Goal: Task Accomplishment & Management: Manage account settings

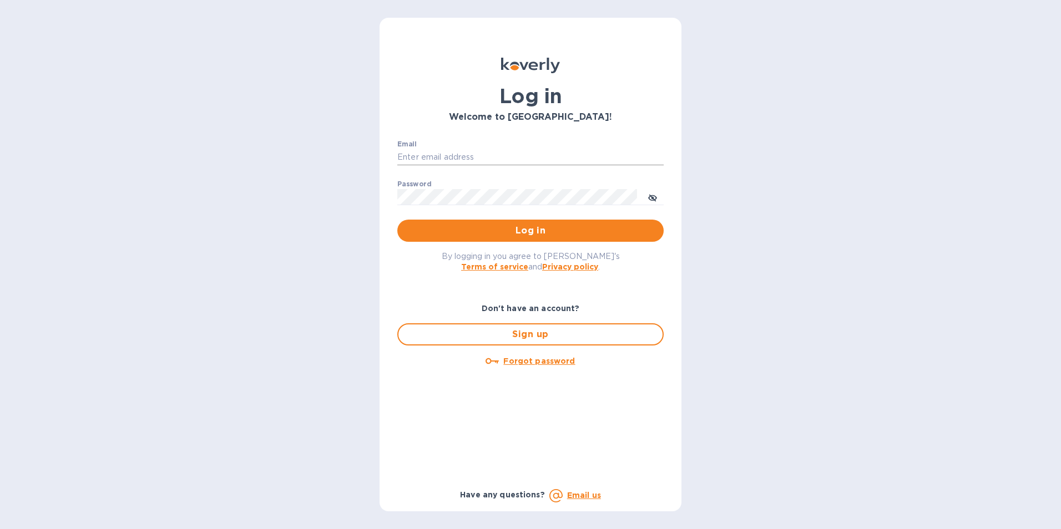
type input "[PERSON_NAME][EMAIL_ADDRESS][DOMAIN_NAME]"
click at [433, 154] on input "[PERSON_NAME][EMAIL_ADDRESS][DOMAIN_NAME]" at bounding box center [530, 157] width 266 height 17
click at [396, 234] on div "Email [PERSON_NAME][EMAIL_ADDRESS][DOMAIN_NAME] ​ Password ​ Log in" at bounding box center [531, 192] width 284 height 120
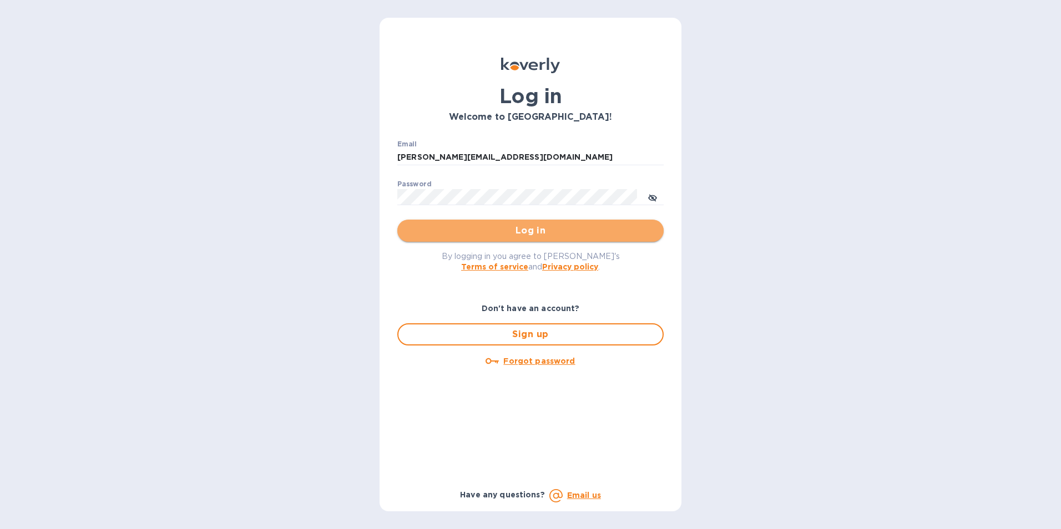
click at [425, 228] on span "Log in" at bounding box center [530, 230] width 249 height 13
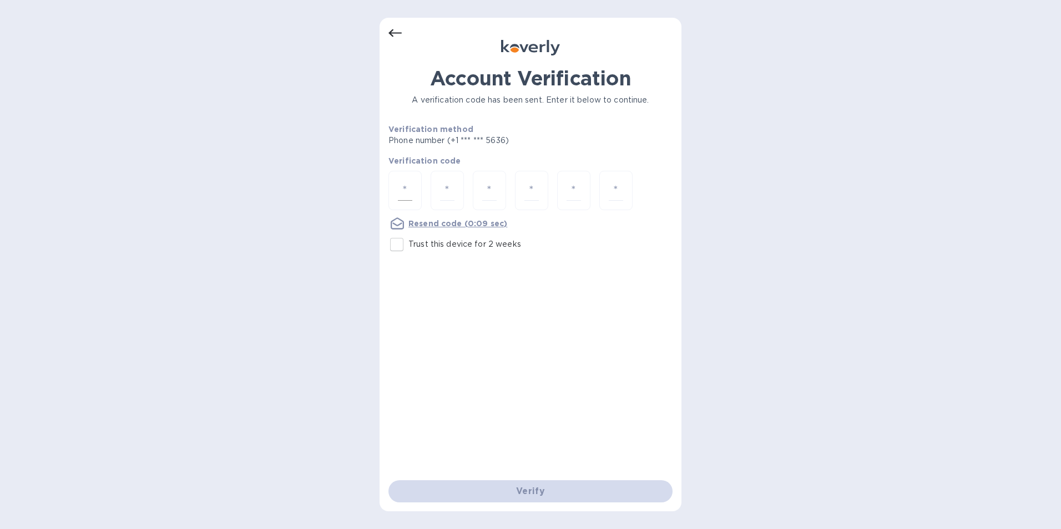
click at [395, 189] on div at bounding box center [405, 190] width 33 height 39
click at [394, 249] on input "Trust this device for 2 weeks" at bounding box center [396, 244] width 23 height 23
checkbox input "true"
click at [411, 198] on input "number" at bounding box center [405, 190] width 14 height 21
type input "2"
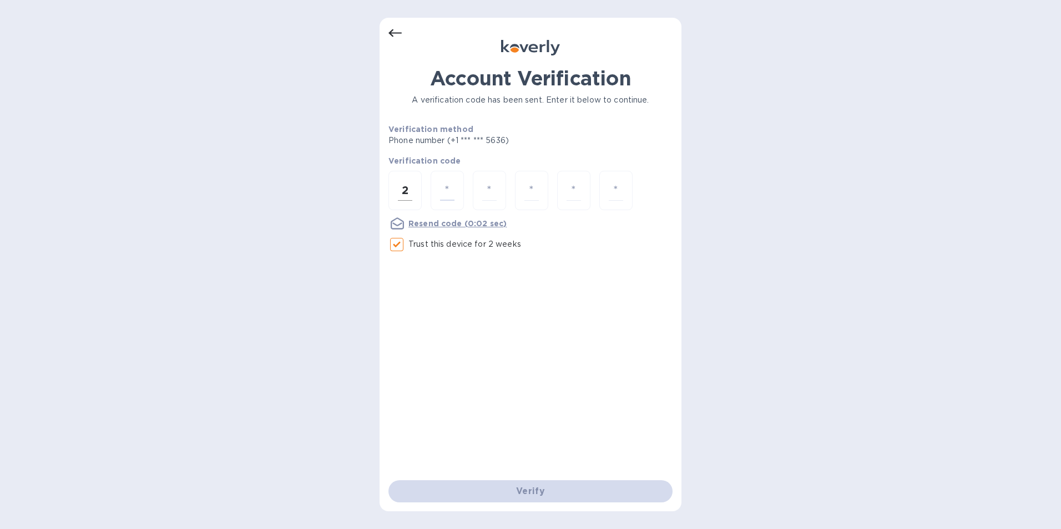
type input "3"
type input "2"
type input "0"
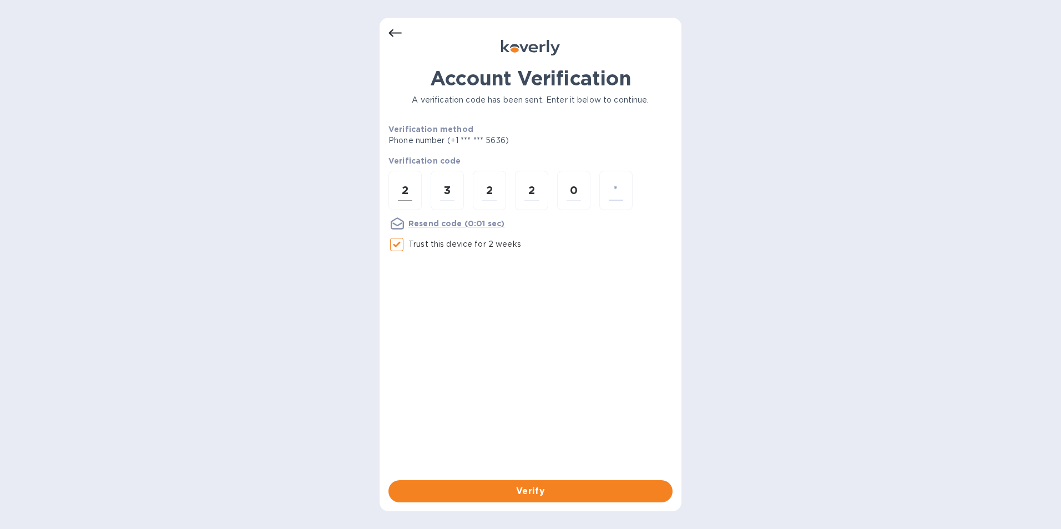
type input "7"
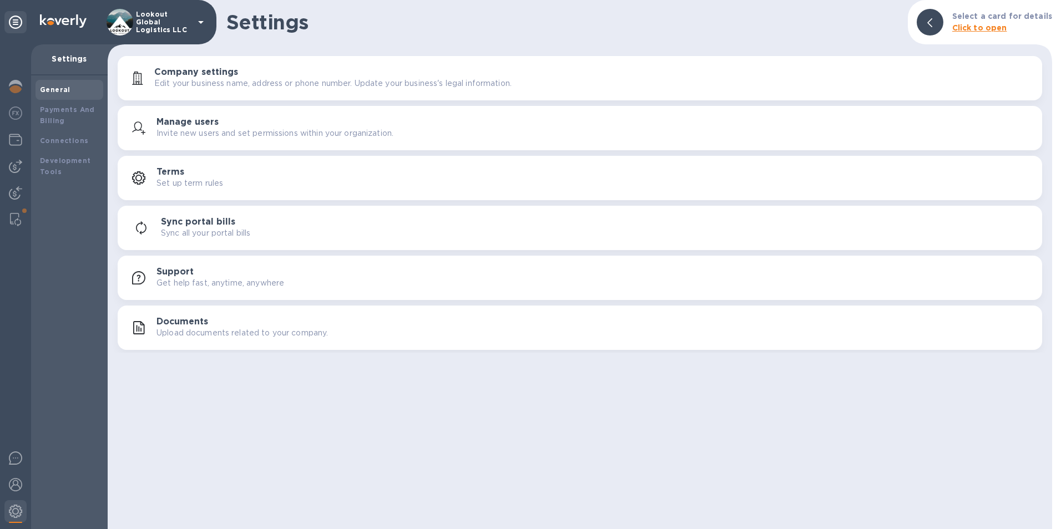
drag, startPoint x: 13, startPoint y: 142, endPoint x: 34, endPoint y: 133, distance: 22.4
click at [13, 142] on img at bounding box center [15, 139] width 13 height 13
